Goal: Task Accomplishment & Management: Manage account settings

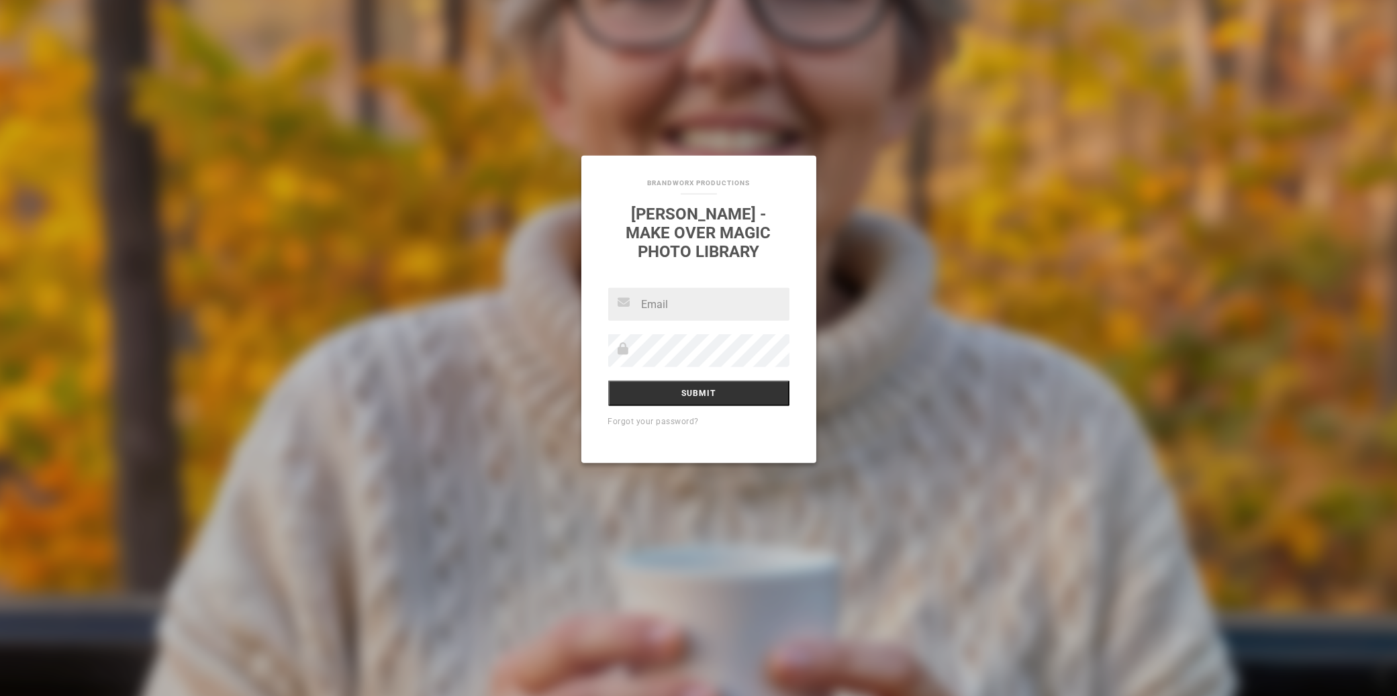
scroll to position [9833, 0]
type input "[EMAIL_ADDRESS][DOMAIN_NAME]"
click at [692, 403] on input "Submit" at bounding box center [698, 393] width 181 height 26
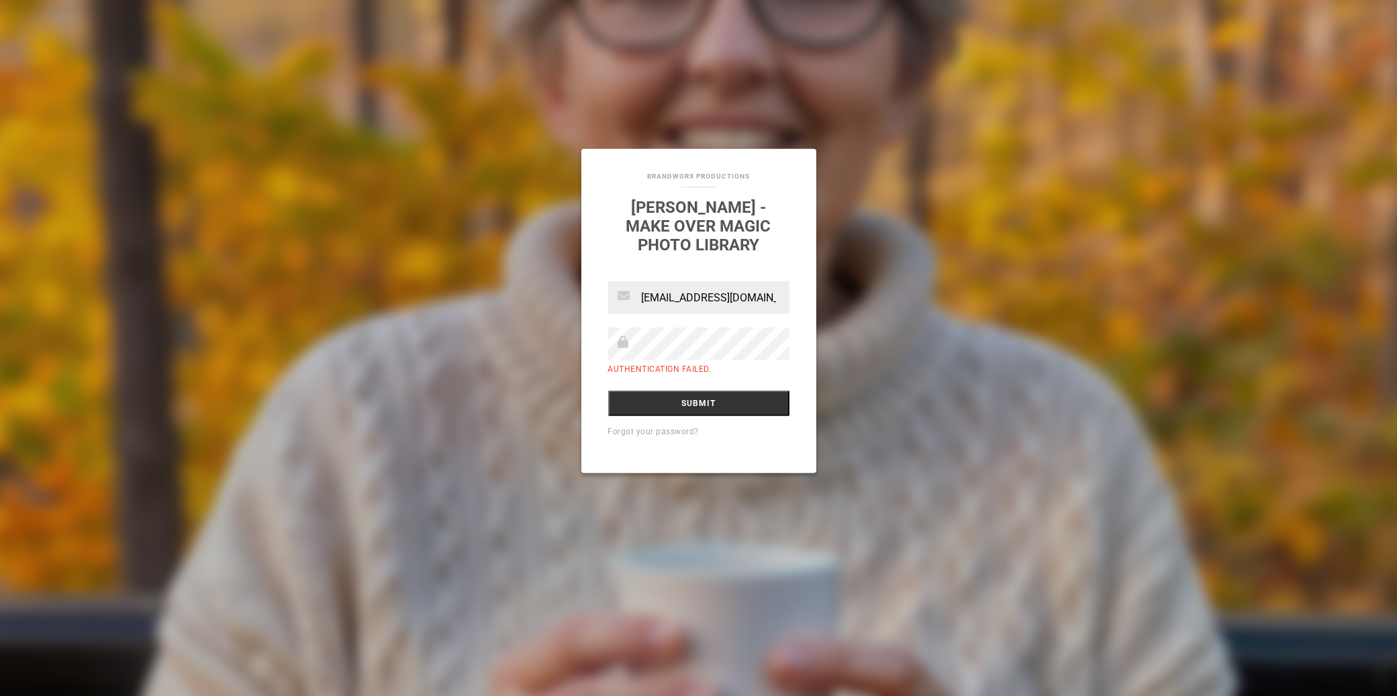
scroll to position [9833, 0]
click at [602, 391] on div "[EMAIL_ADDRESS][DOMAIN_NAME] Authentication failed. Submit Forgot your password?" at bounding box center [699, 377] width 235 height 192
